Goal: Information Seeking & Learning: Learn about a topic

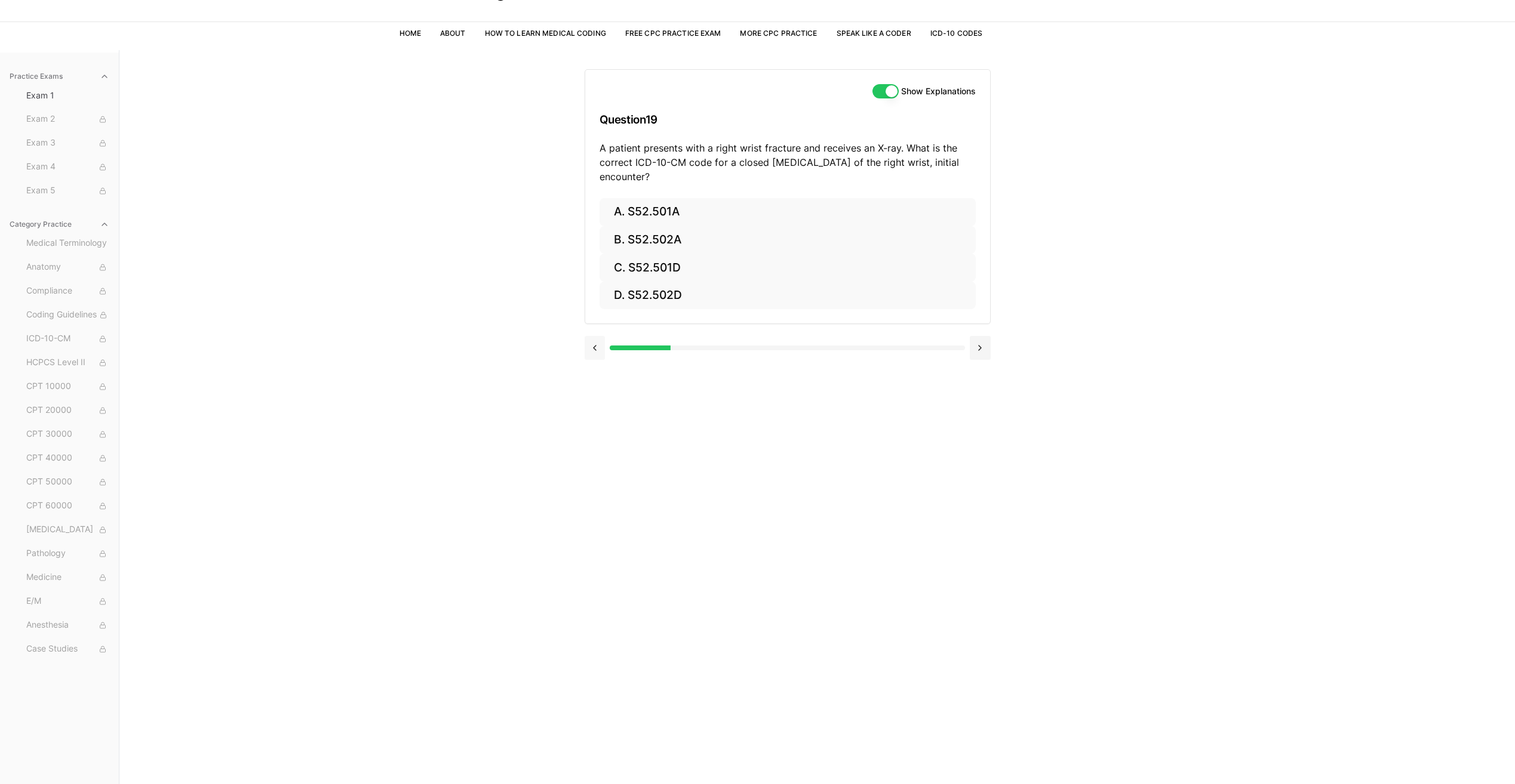
click at [596, 355] on button at bounding box center [595, 348] width 21 height 24
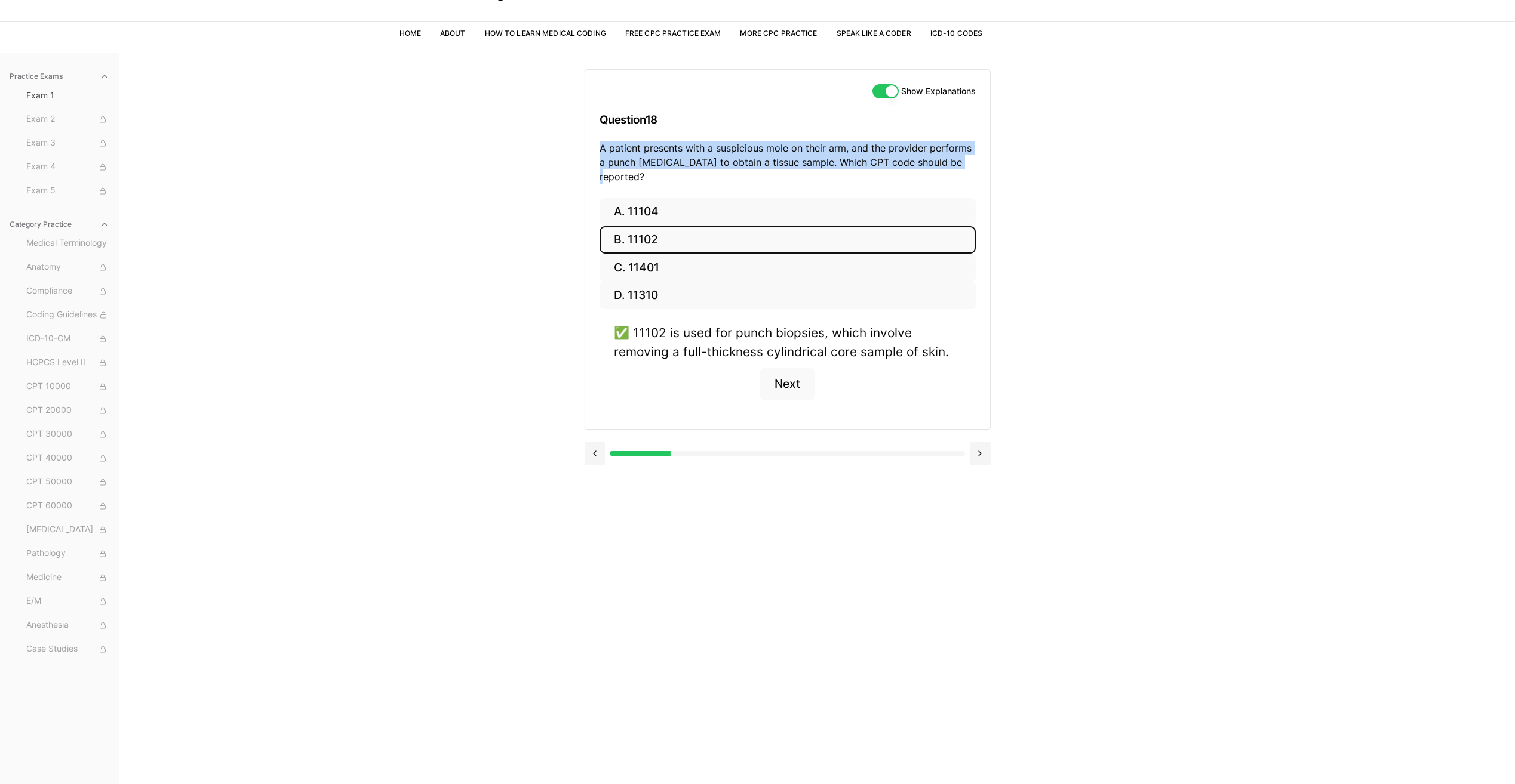
drag, startPoint x: 599, startPoint y: 149, endPoint x: 960, endPoint y: 167, distance: 361.4
click at [960, 167] on p "A patient presents with a suspicious mole on their arm, and the provider perfor…" at bounding box center [787, 162] width 376 height 43
click at [637, 198] on button "A. 11104" at bounding box center [787, 212] width 376 height 28
click at [637, 230] on button "B. 11102" at bounding box center [787, 240] width 376 height 28
click at [798, 369] on button "Next" at bounding box center [787, 384] width 54 height 33
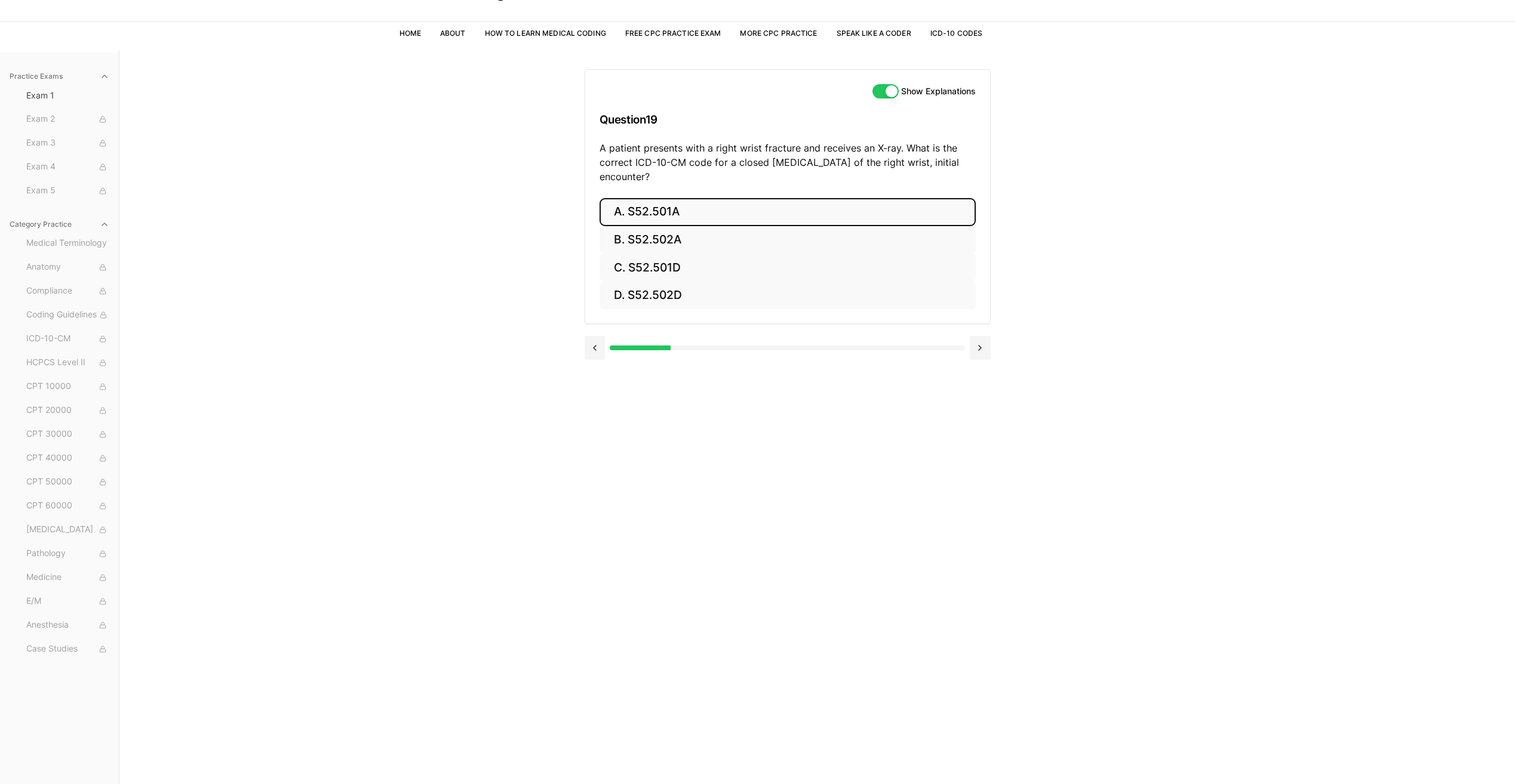
click at [622, 213] on button "A. S52.501A" at bounding box center [787, 212] width 376 height 28
click at [798, 389] on button "Next" at bounding box center [787, 384] width 54 height 33
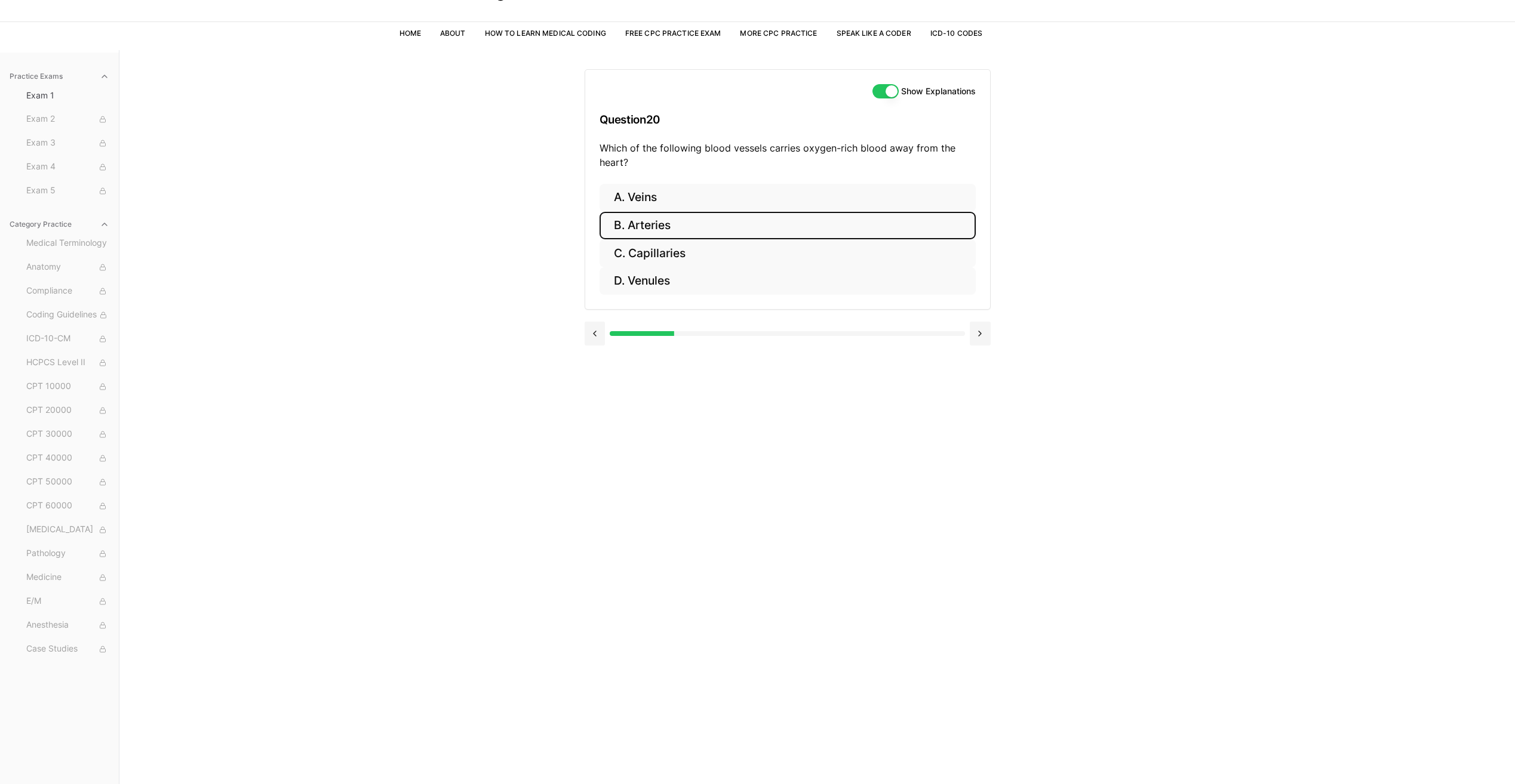
click at [641, 222] on button "B. Arteries" at bounding box center [787, 226] width 376 height 28
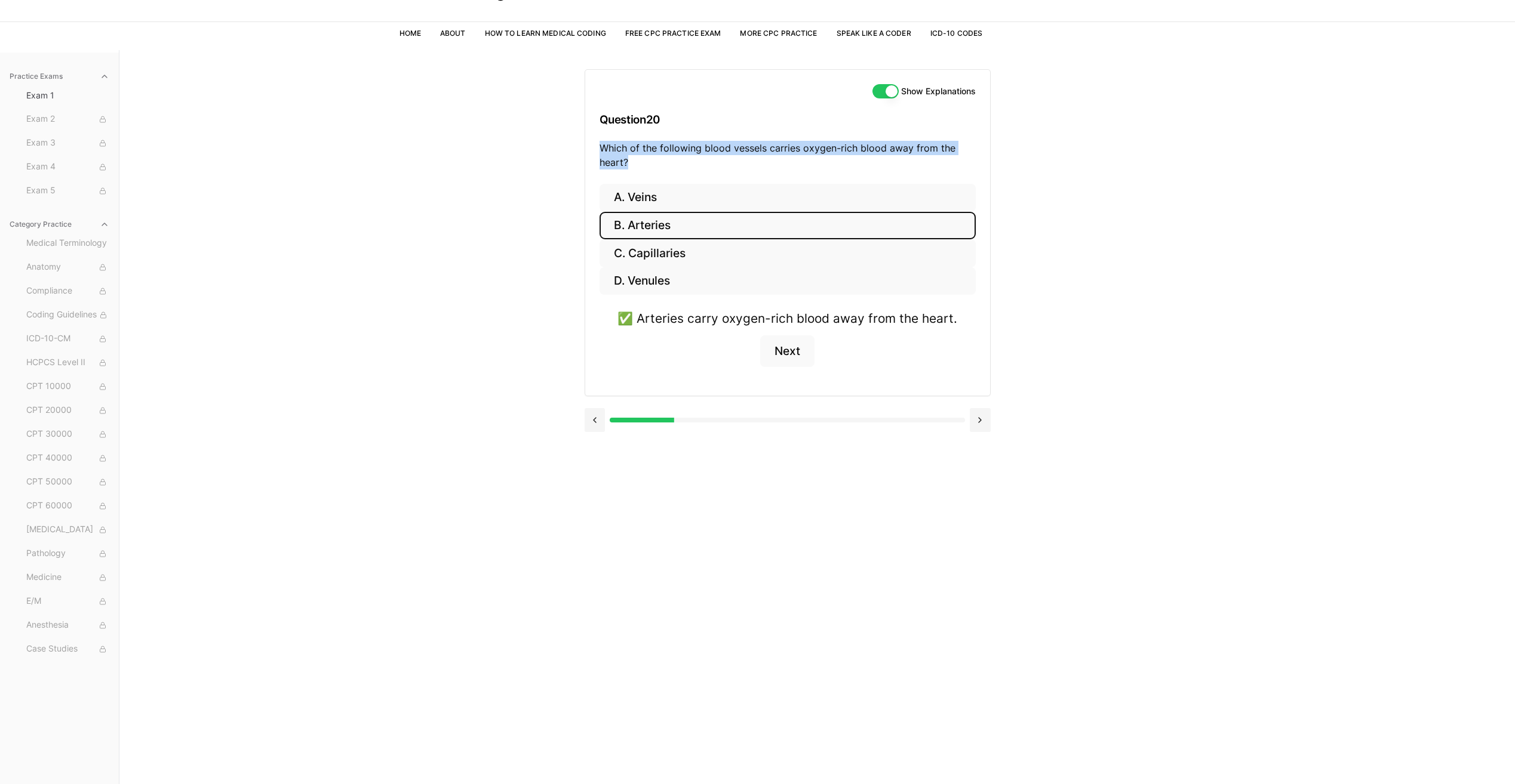
drag, startPoint x: 603, startPoint y: 149, endPoint x: 642, endPoint y: 162, distance: 41.1
click at [642, 162] on p "Which of the following blood vessels carries oxygen-rich blood away from the he…" at bounding box center [787, 154] width 376 height 28
click at [718, 178] on div "Show Explanations Question 20 Which of the following blood vessels carries oxyg…" at bounding box center [788, 127] width 405 height 114
click at [780, 348] on button "Next" at bounding box center [787, 351] width 54 height 33
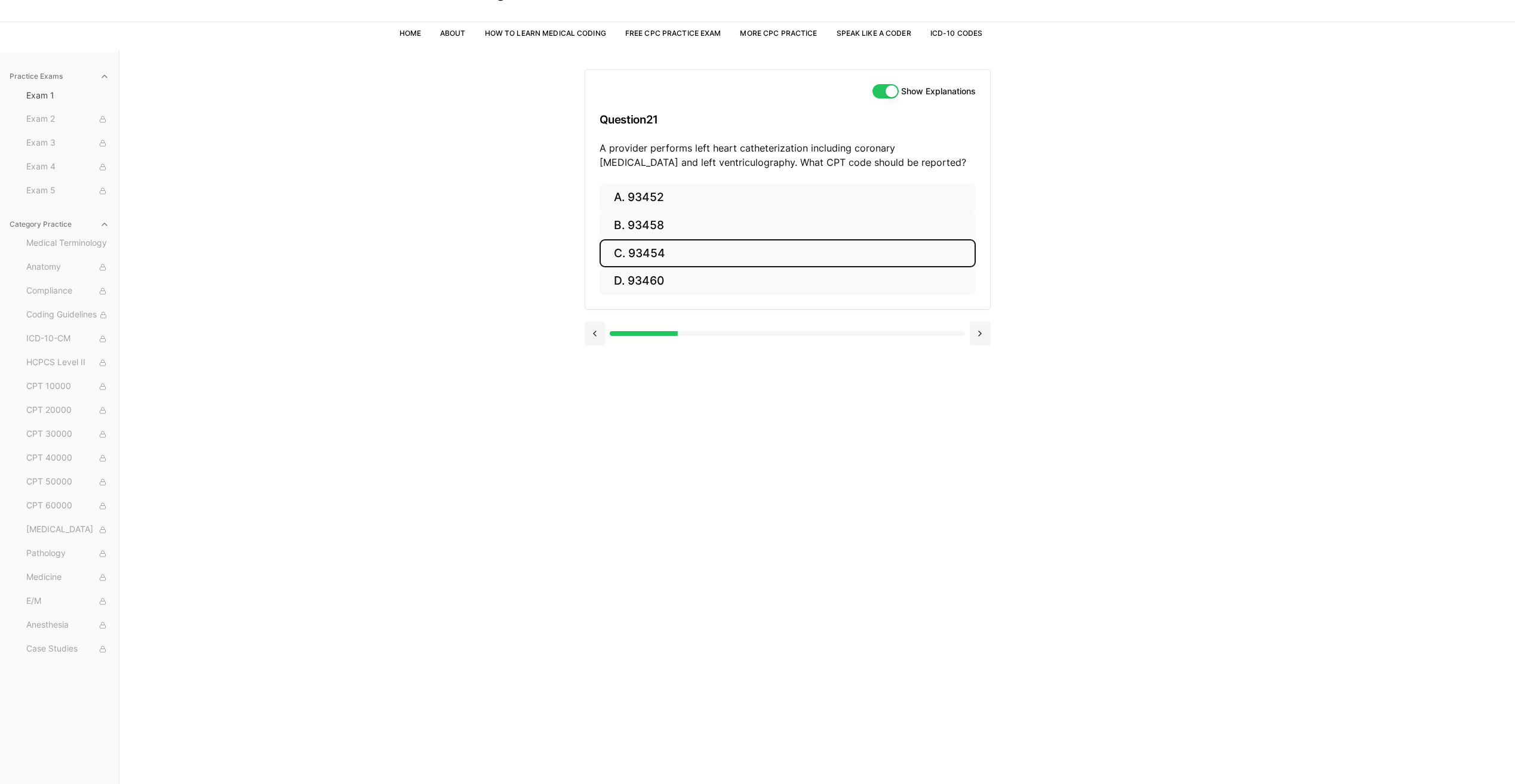
click at [711, 250] on button "C. 93454" at bounding box center [787, 253] width 376 height 28
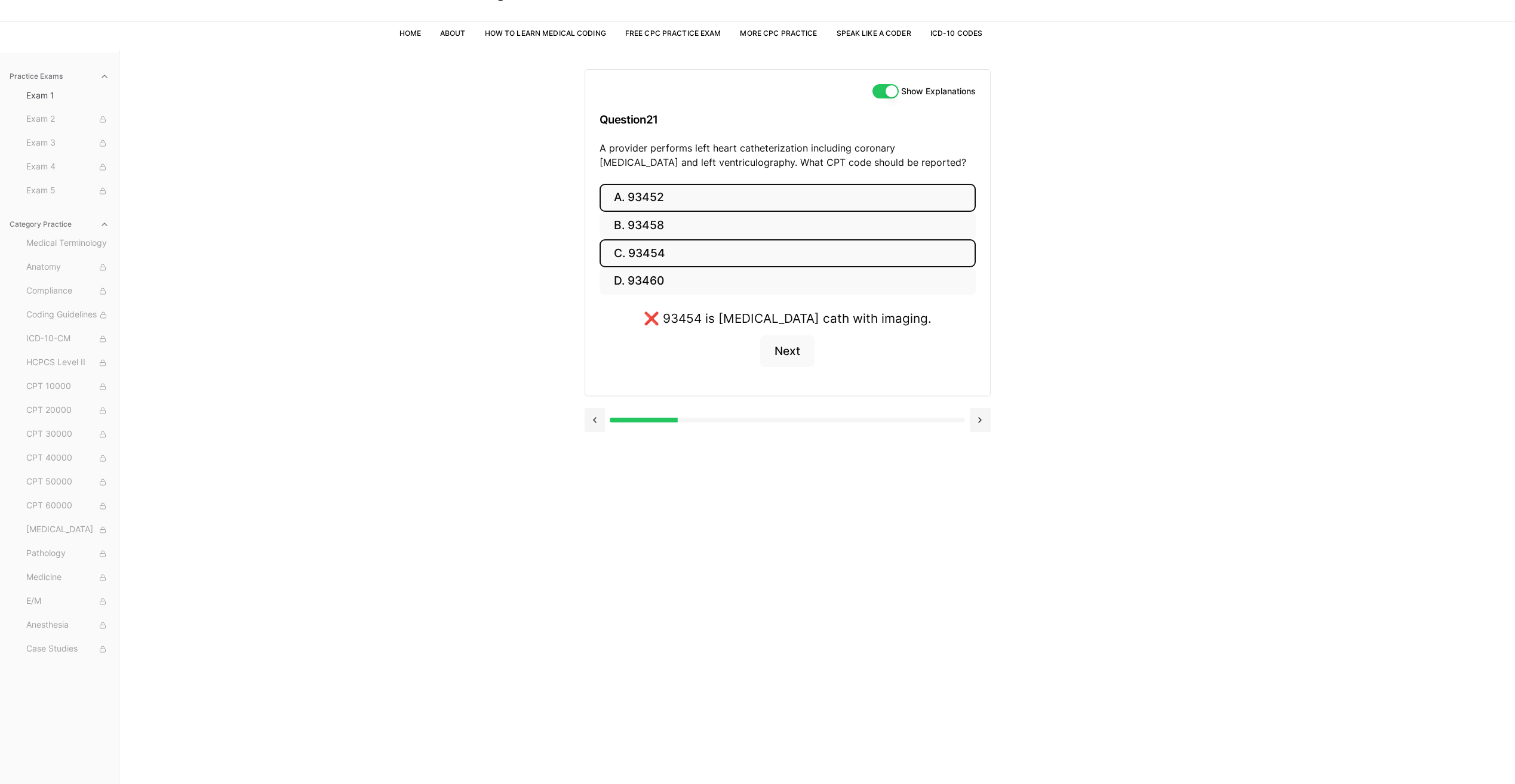
click at [711, 205] on button "A. 93452" at bounding box center [787, 197] width 376 height 28
click at [693, 227] on button "B. 93458" at bounding box center [787, 226] width 376 height 28
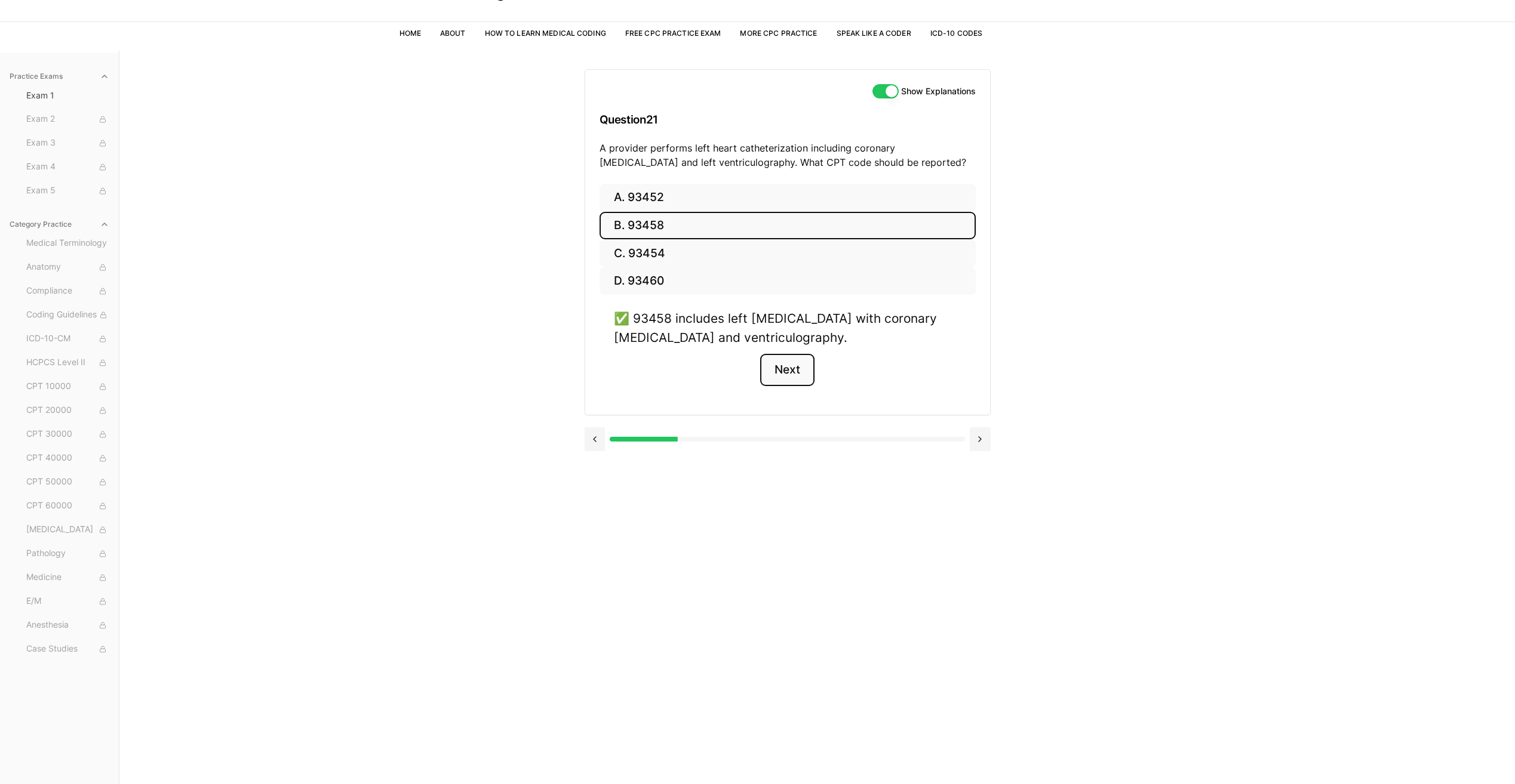
click at [786, 366] on button "Next" at bounding box center [787, 370] width 54 height 33
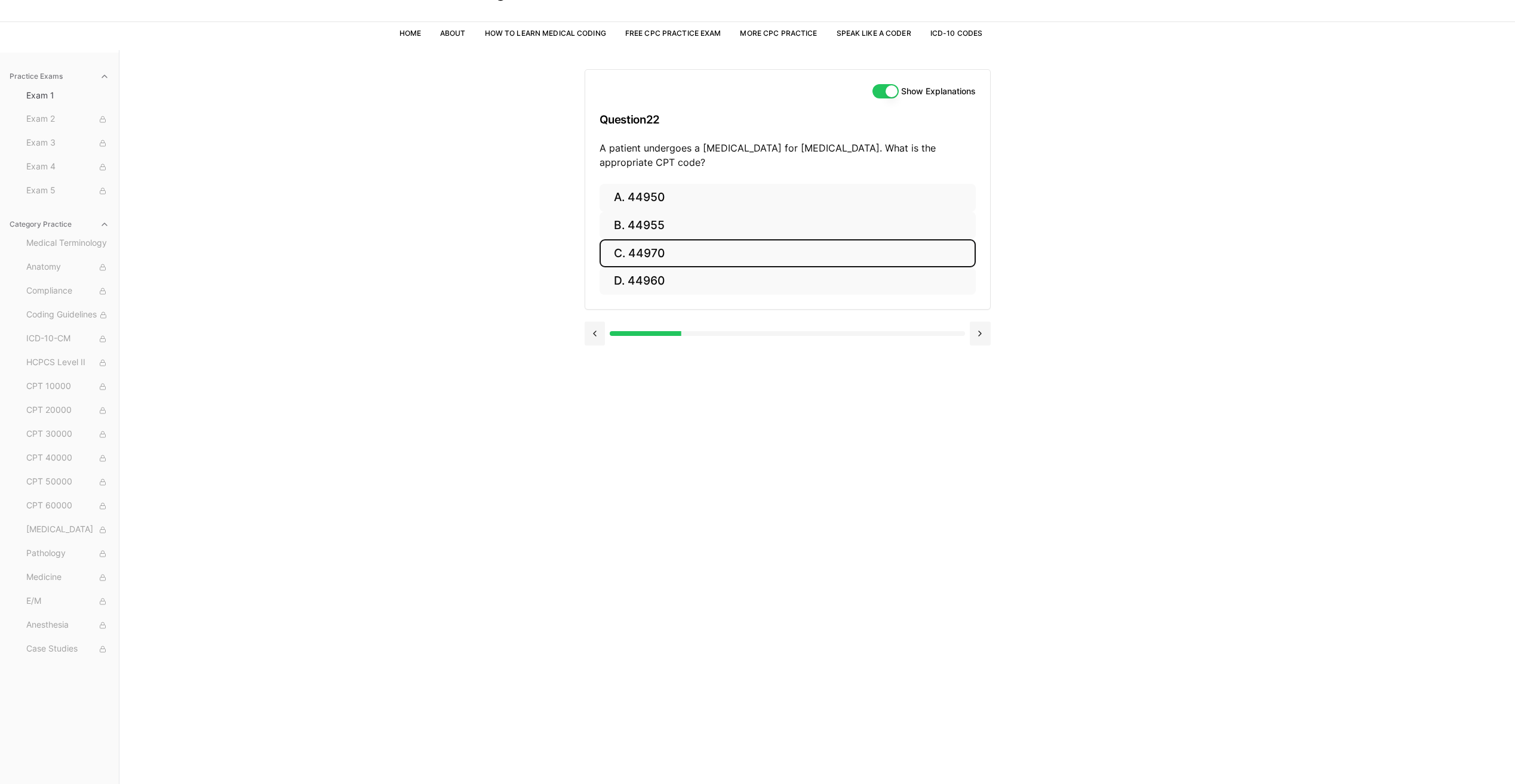
click at [690, 251] on button "C. 44970" at bounding box center [787, 253] width 376 height 28
click at [802, 358] on button "Next" at bounding box center [787, 351] width 54 height 33
click at [670, 244] on button "C. 95909" at bounding box center [787, 253] width 376 height 28
click at [799, 348] on button "Next" at bounding box center [787, 351] width 54 height 33
